Goal: Register for event/course

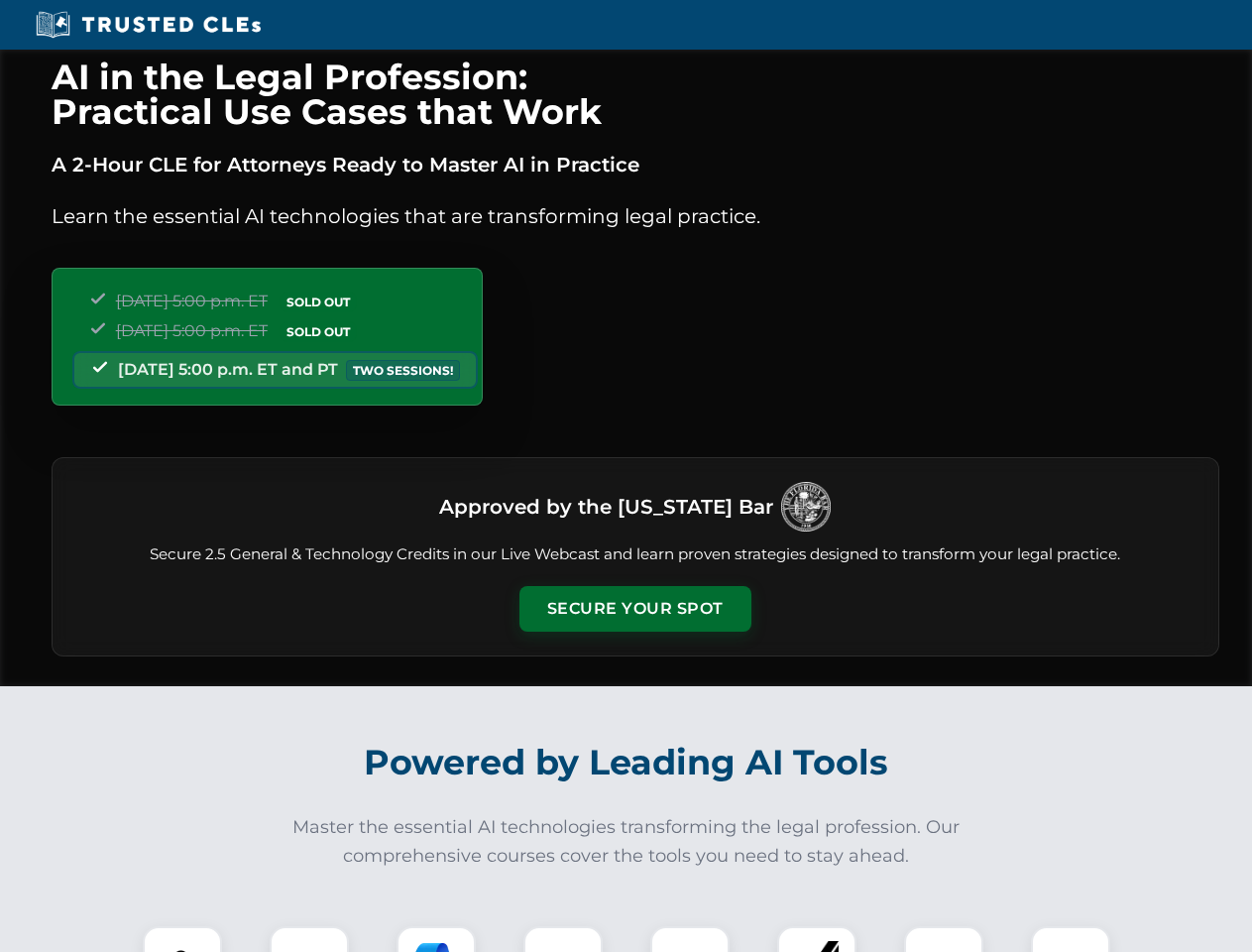
click at [634, 608] on button "Secure Your Spot" at bounding box center [635, 609] width 232 height 46
click at [182, 939] on img at bounding box center [182, 966] width 58 height 58
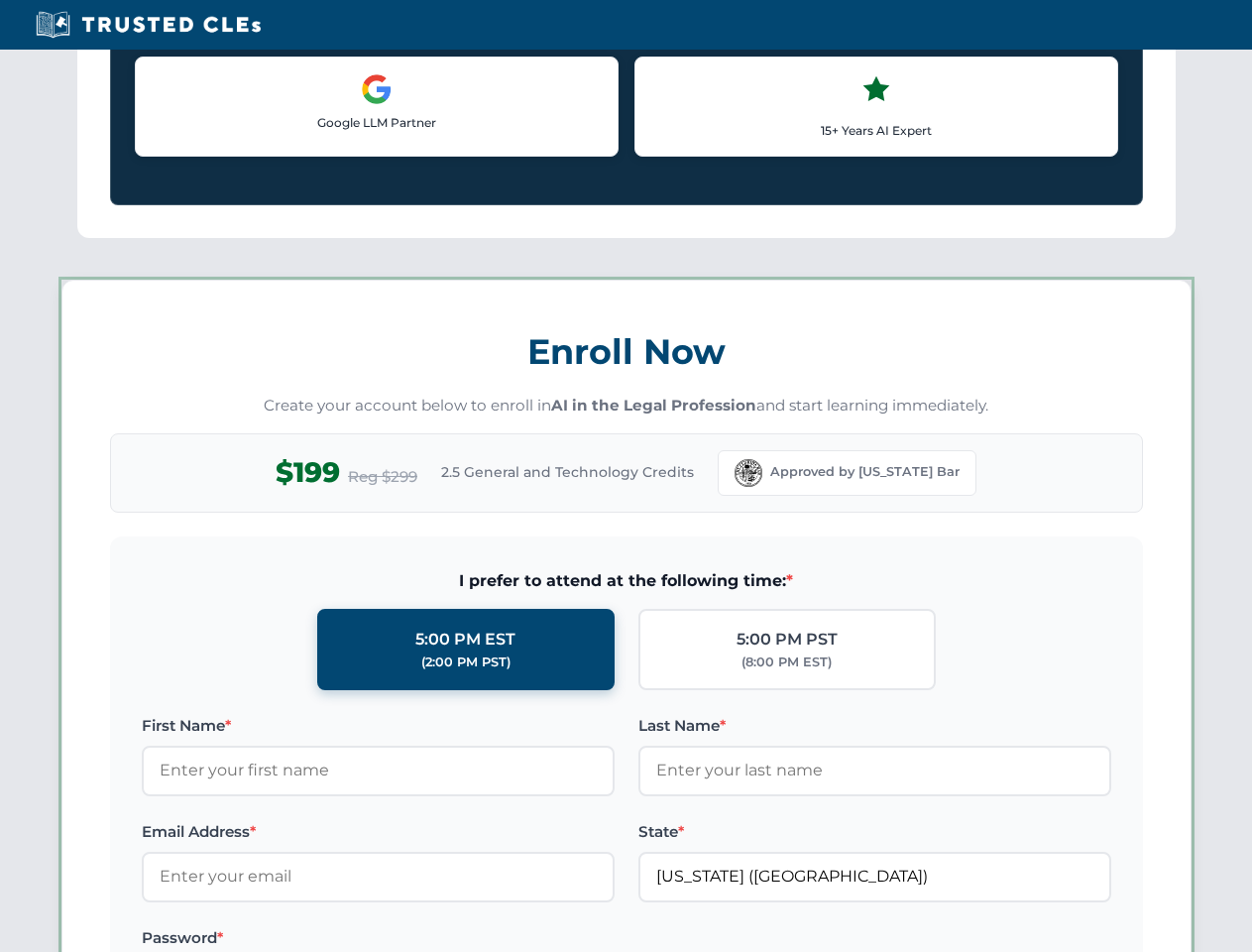
click at [436, 939] on label "Password *" at bounding box center [378, 938] width 472 height 24
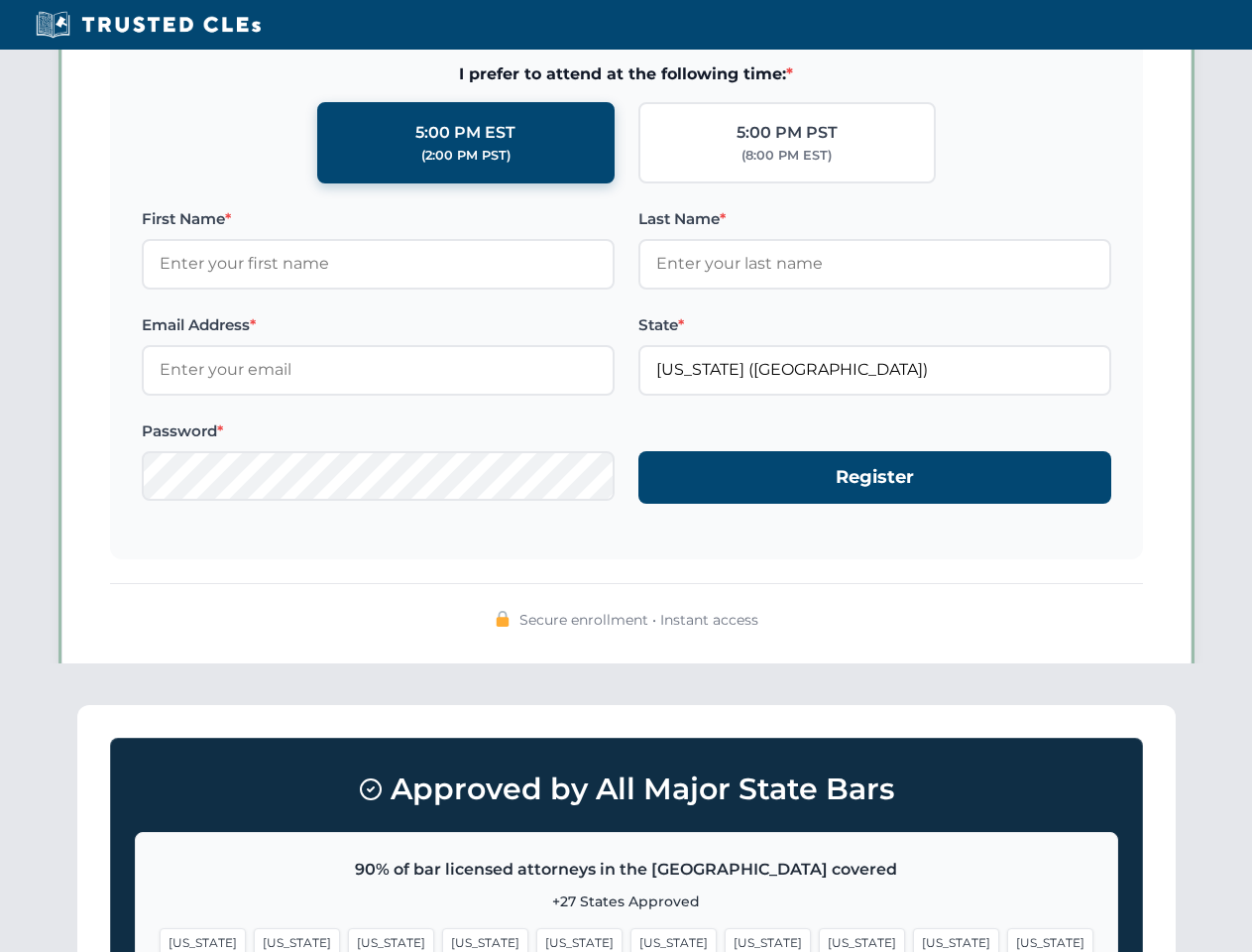
click at [913, 939] on span "[US_STATE]" at bounding box center [956, 942] width 87 height 29
